Goal: Task Accomplishment & Management: Manage account settings

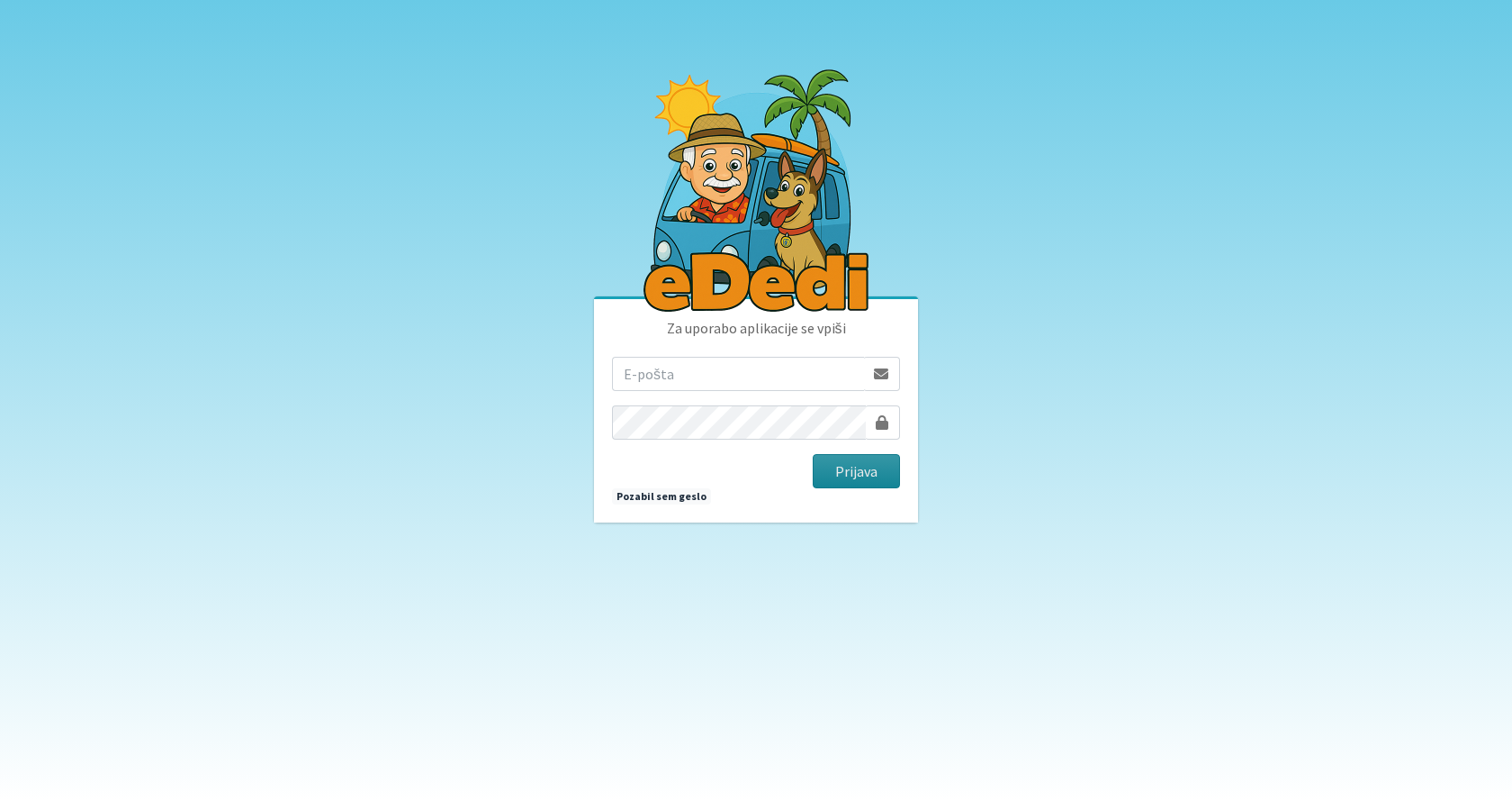
type input "jancic.robert@gmail.com"
click at [847, 470] on button "Prijava" at bounding box center [856, 470] width 87 height 34
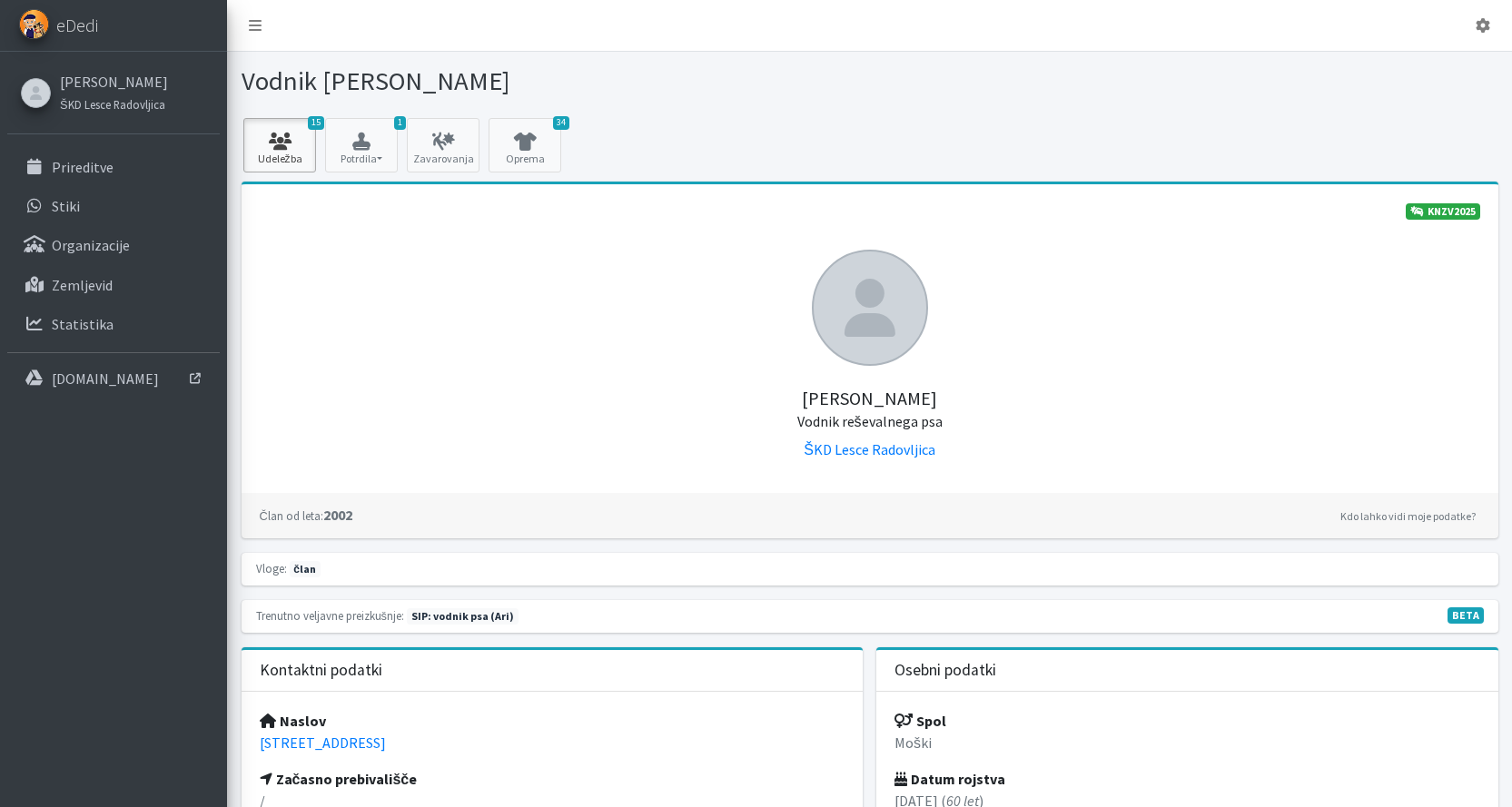
click at [290, 147] on icon at bounding box center [280, 142] width 62 height 19
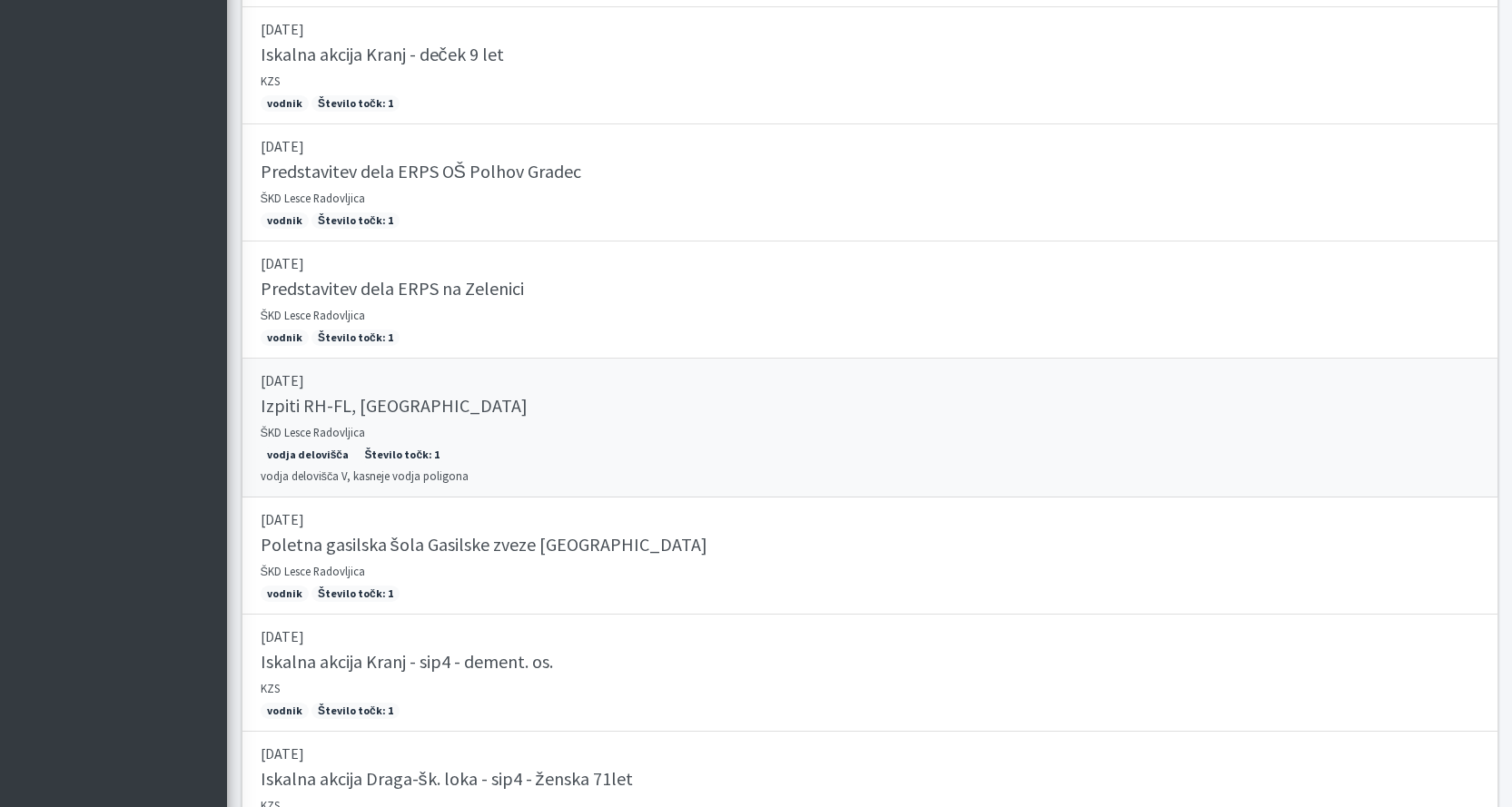
scroll to position [1388, 0]
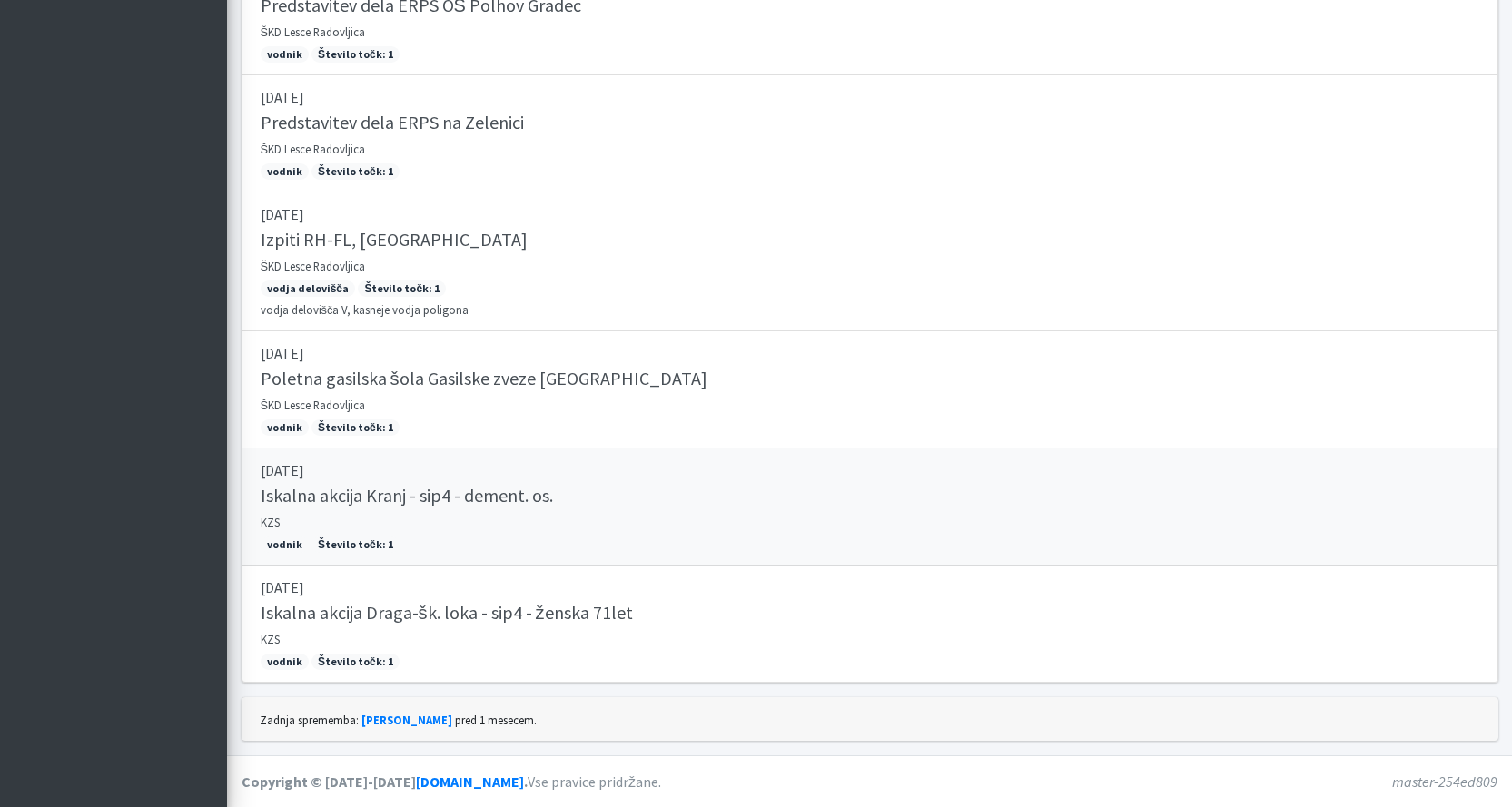
click at [431, 502] on h5 "Iskalna akcija Kranj - sip4 - dement. os." at bounding box center [406, 496] width 293 height 22
click at [331, 617] on h5 "Iskalna akcija Draga-šk. loka - sip4 - ženska 71let" at bounding box center [446, 613] width 372 height 22
click at [506, 371] on h5 "Poletna gasilska šola Gasilske zveze Ljubljana" at bounding box center [483, 379] width 446 height 22
click at [364, 385] on h5 "Poletna gasilska šola Gasilske zveze Ljubljana" at bounding box center [483, 379] width 446 height 22
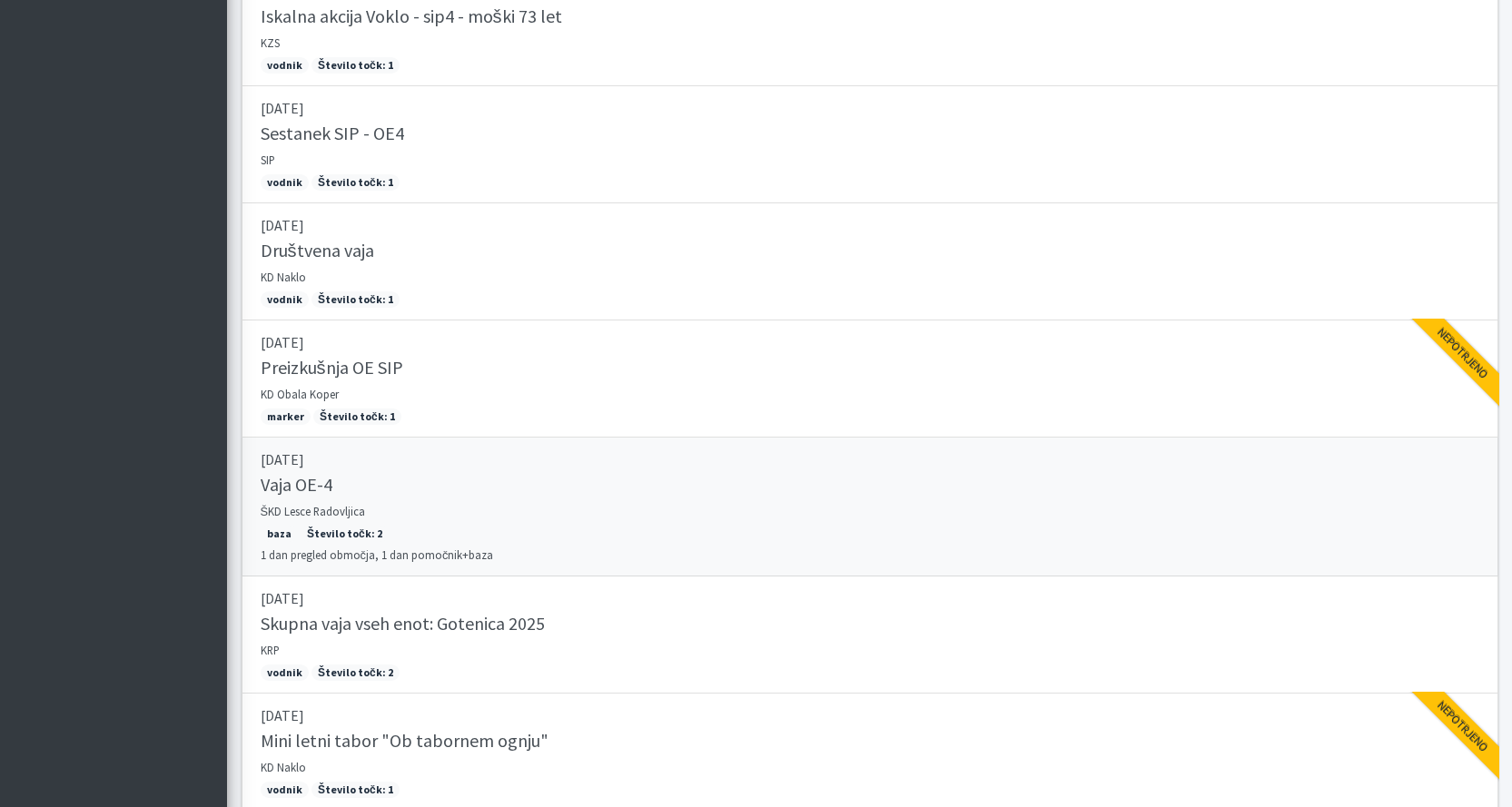
scroll to position [0, 0]
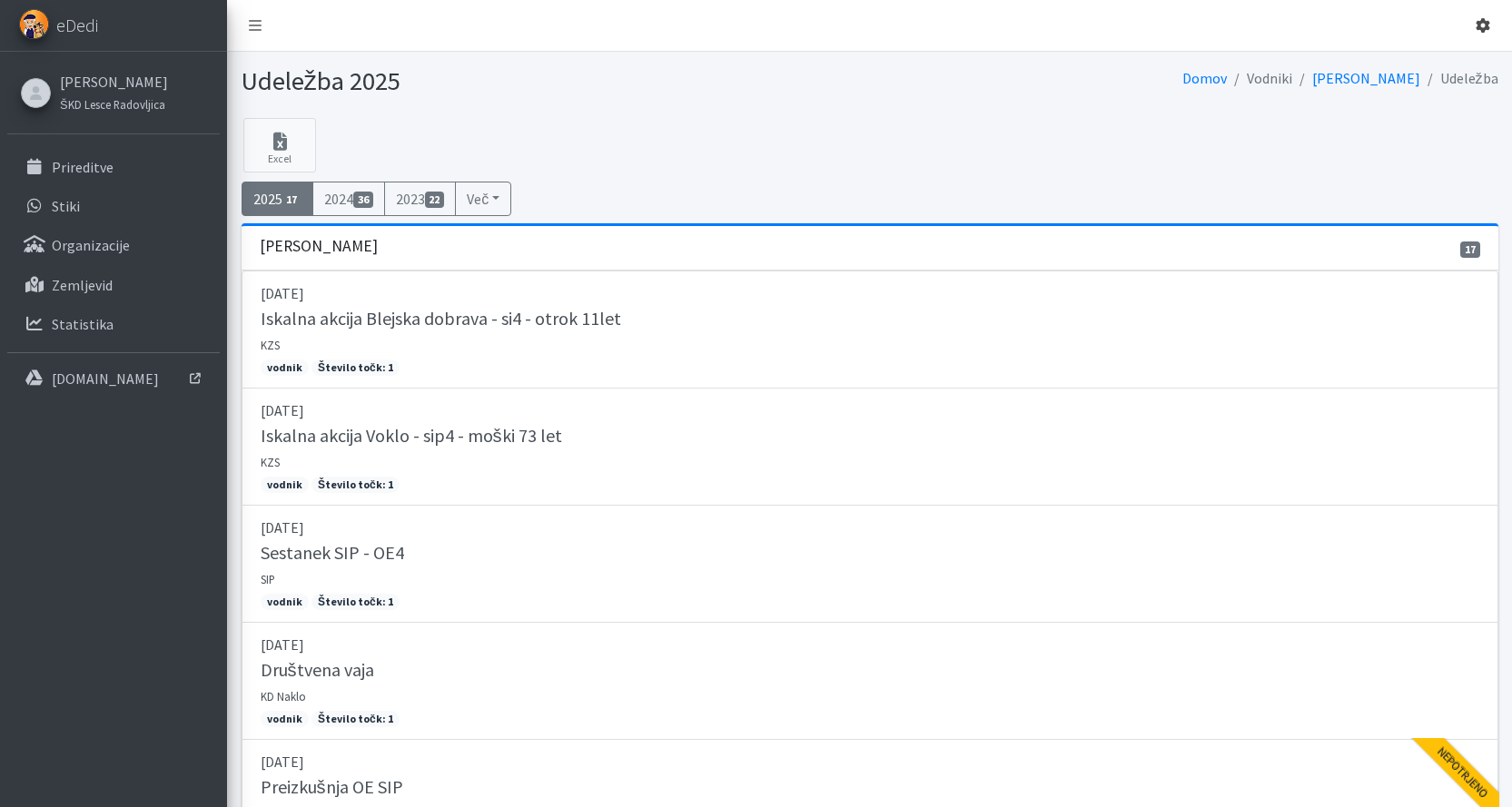
click at [1481, 26] on icon at bounding box center [1482, 26] width 15 height 15
click at [1427, 70] on link "Odjavi se" at bounding box center [1431, 68] width 144 height 29
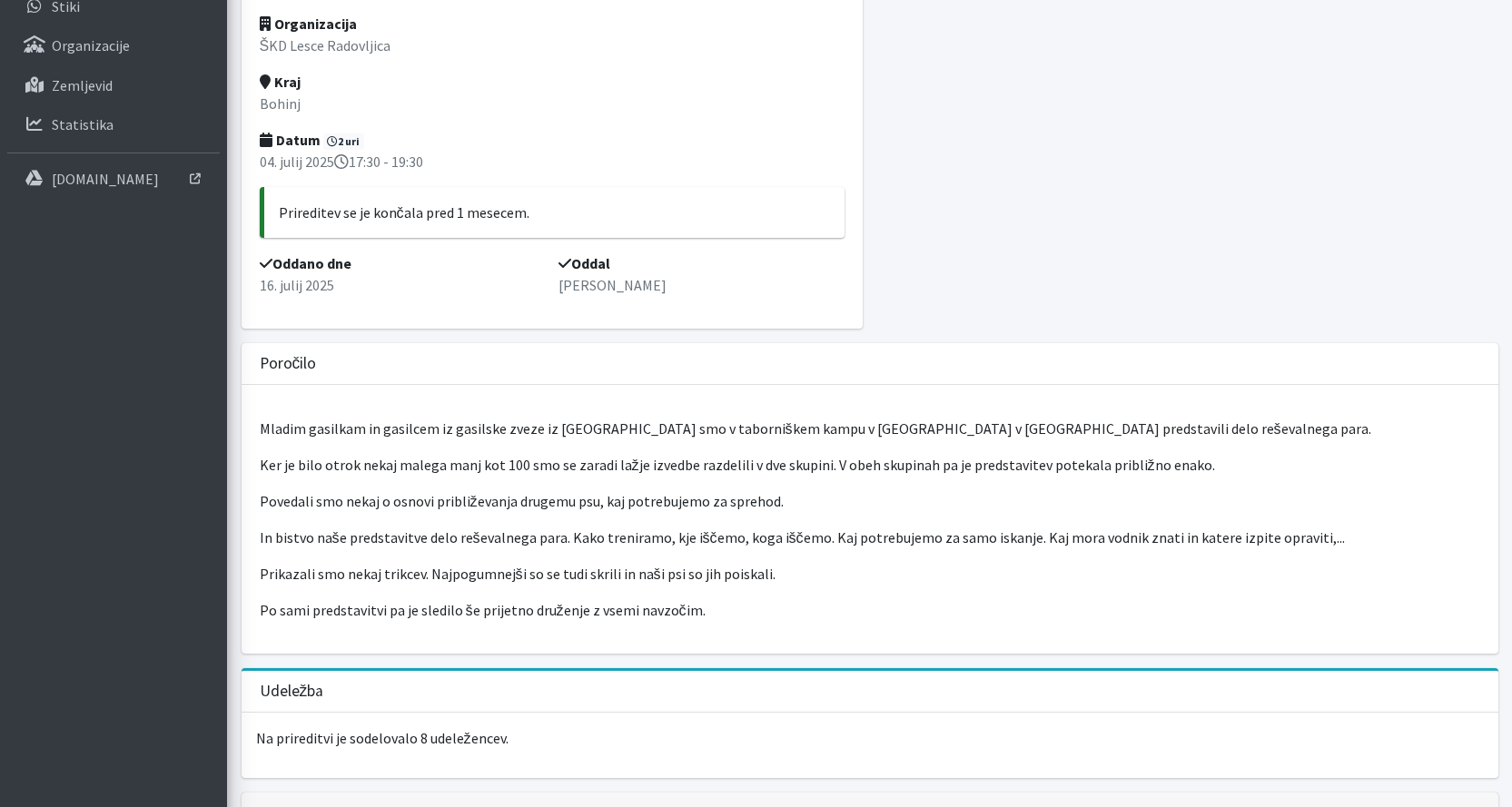
scroll to position [263, 0]
